Goal: Task Accomplishment & Management: Manage account settings

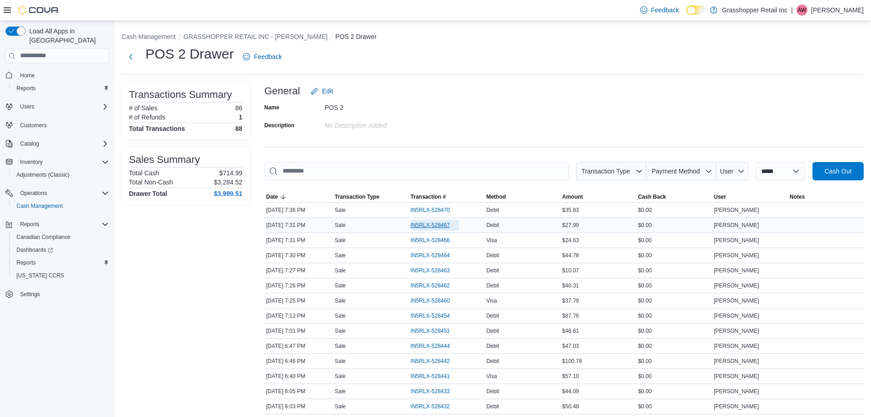
click at [441, 222] on span "IN5RLX-528467" at bounding box center [430, 224] width 39 height 7
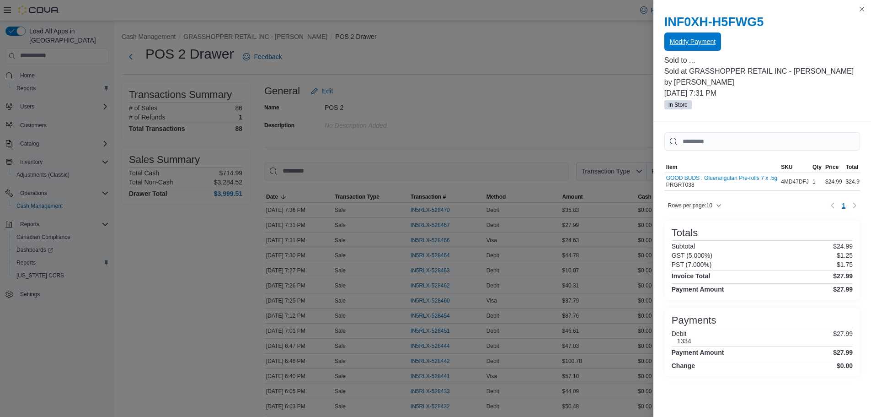
click at [692, 37] on span "Modify Payment" at bounding box center [693, 41] width 46 height 18
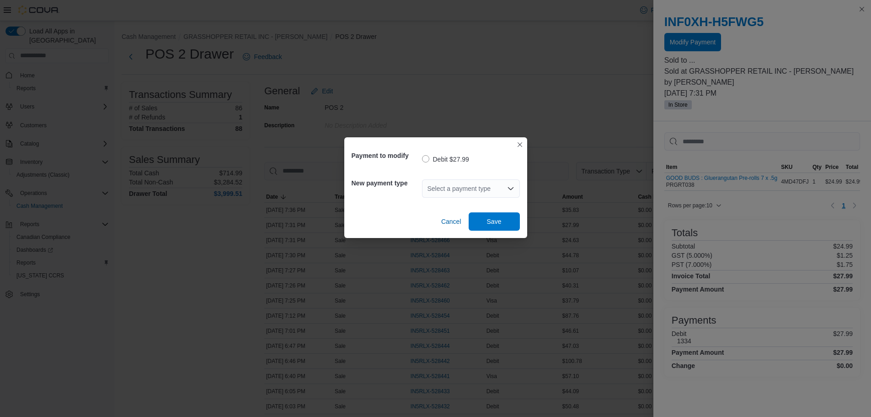
click at [461, 185] on div "Select a payment type" at bounding box center [471, 188] width 98 height 18
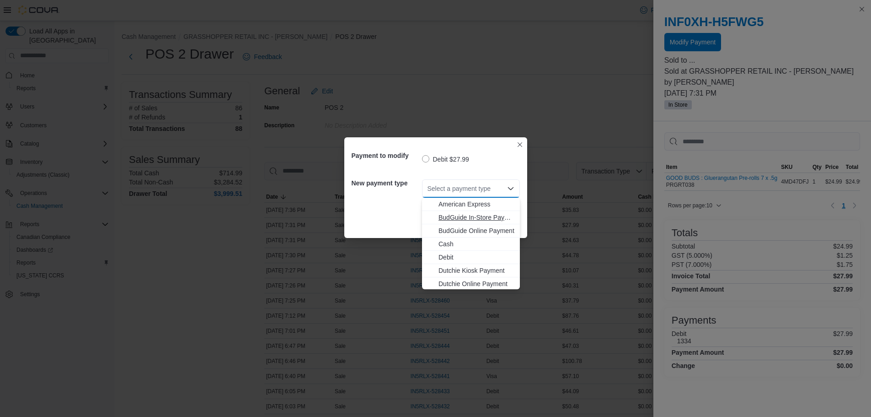
scroll to position [68, 0]
click at [468, 243] on span "MasterCard" at bounding box center [477, 242] width 76 height 9
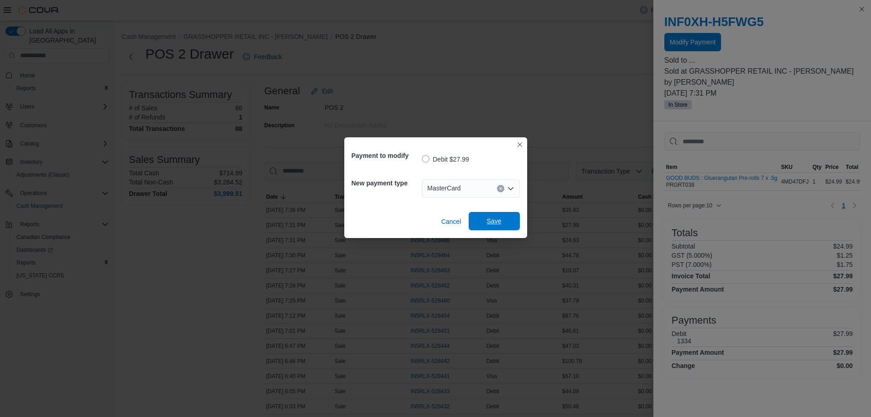
click at [492, 224] on span "Save" at bounding box center [494, 220] width 15 height 9
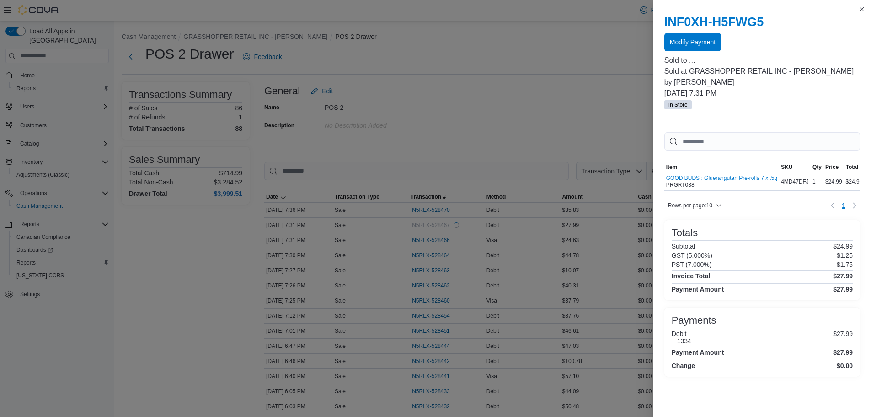
scroll to position [0, 0]
